Goal: Task Accomplishment & Management: Manage account settings

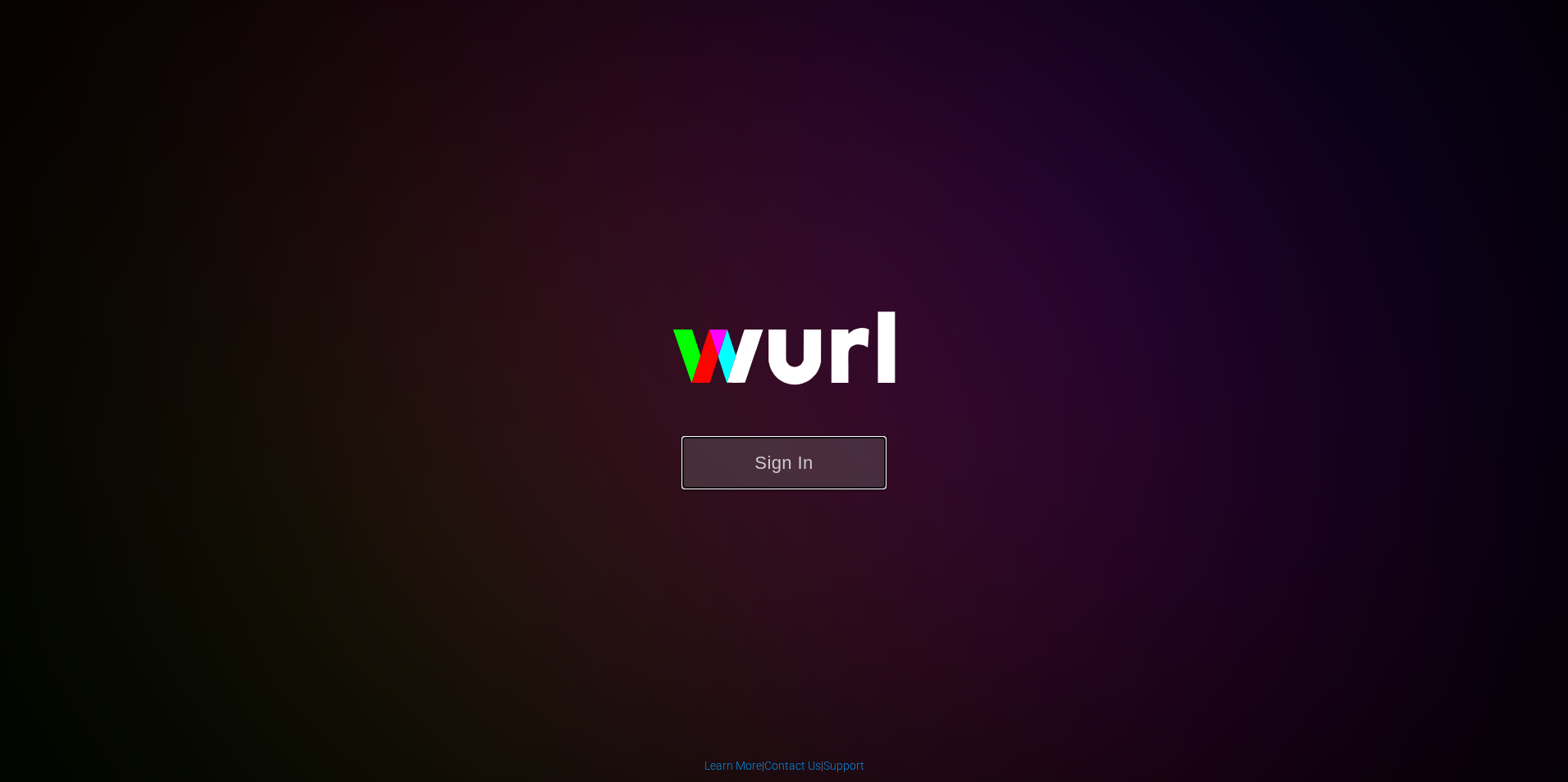
click at [823, 486] on button "Sign In" at bounding box center [783, 463] width 205 height 53
click at [819, 481] on button "Sign In" at bounding box center [783, 463] width 205 height 53
click at [836, 463] on button "Sign In" at bounding box center [783, 463] width 205 height 53
click at [768, 464] on button "Sign In" at bounding box center [783, 463] width 205 height 53
click at [840, 456] on button "Sign In" at bounding box center [783, 463] width 205 height 53
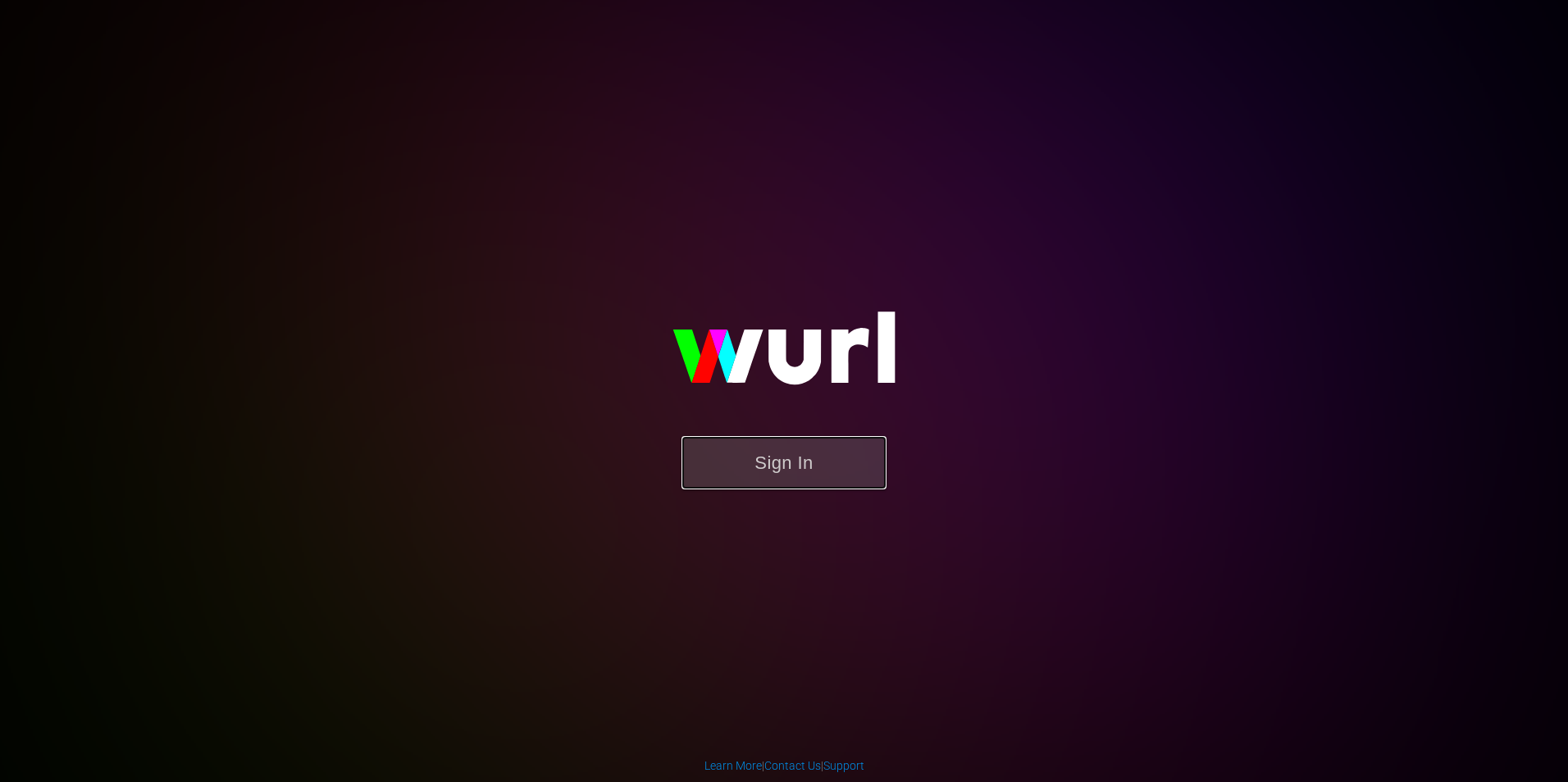
click at [801, 450] on button "Sign In" at bounding box center [783, 463] width 205 height 53
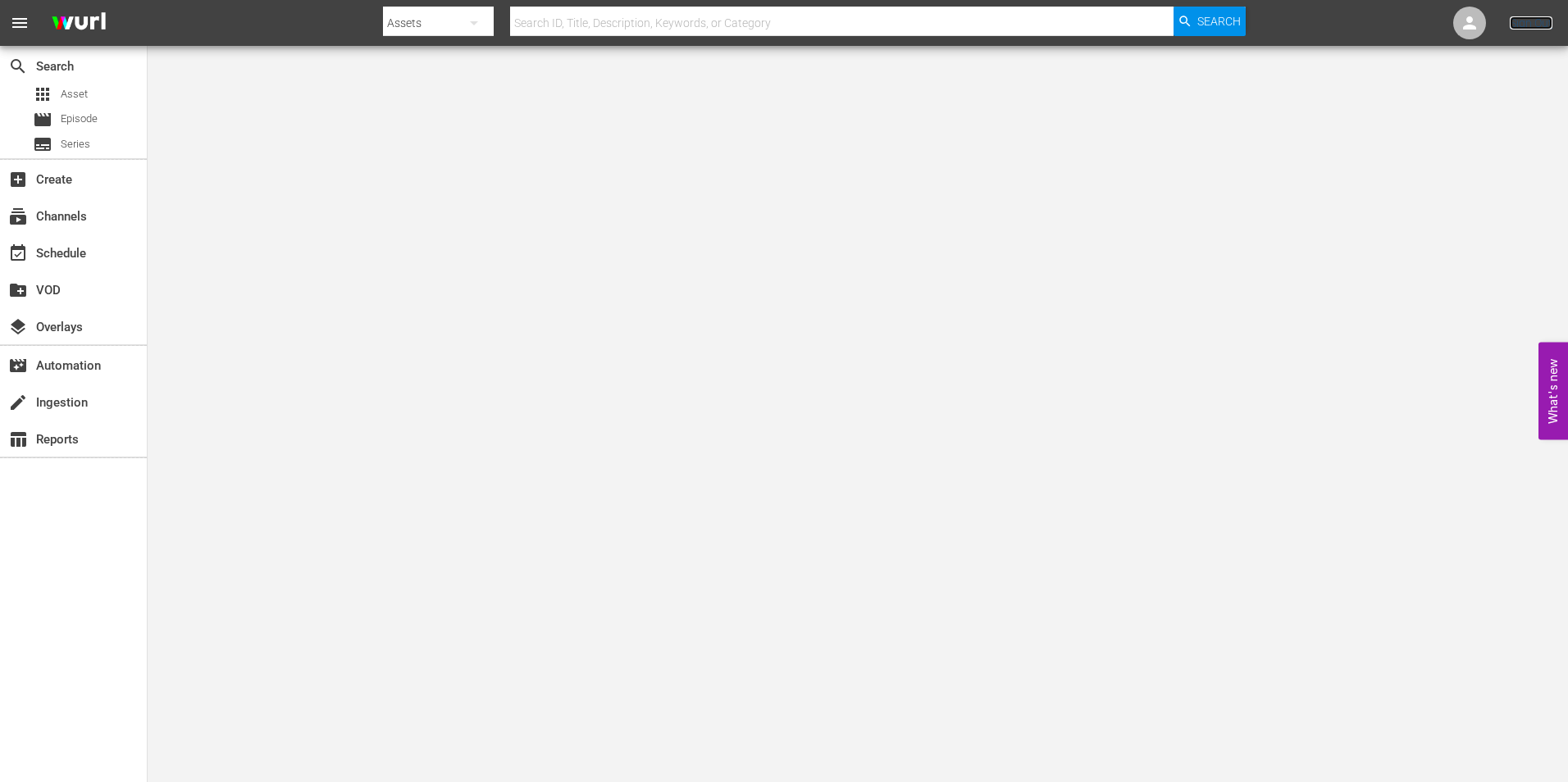
click at [1534, 17] on link "Sign Out" at bounding box center [1530, 23] width 43 height 13
click at [1515, 23] on link "Sign Out" at bounding box center [1530, 23] width 43 height 13
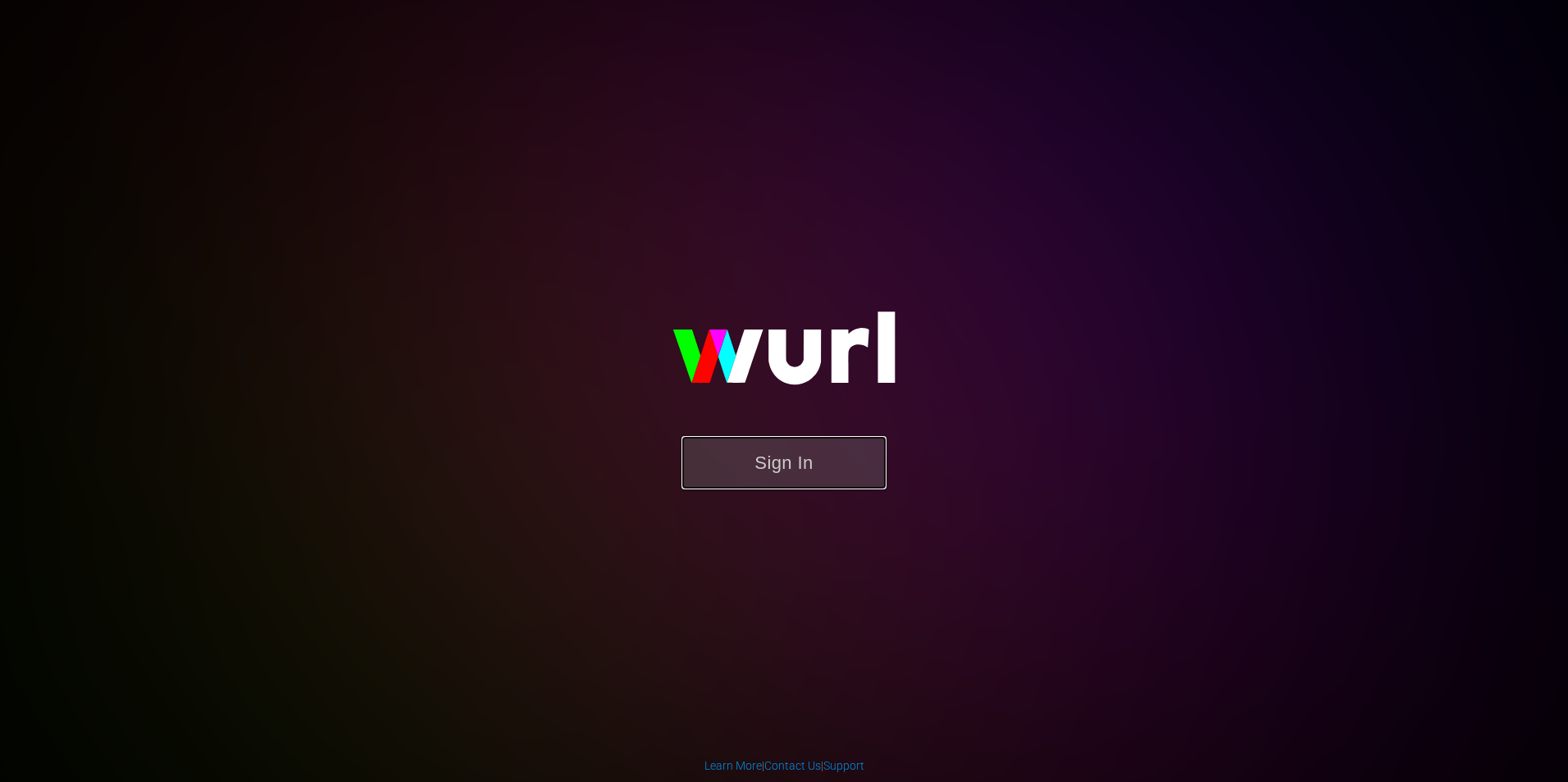
click at [725, 453] on button "Sign In" at bounding box center [783, 463] width 205 height 53
